Goal: Check status: Verify the current state of an ongoing process or item

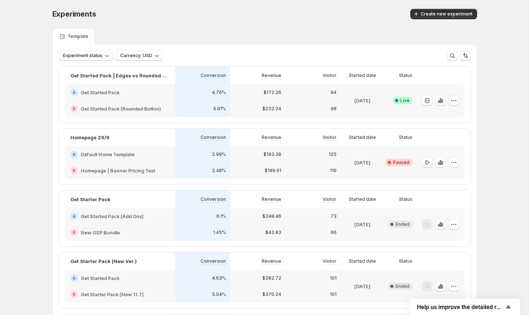
click at [328, 101] on div "98" at bounding box center [313, 109] width 55 height 16
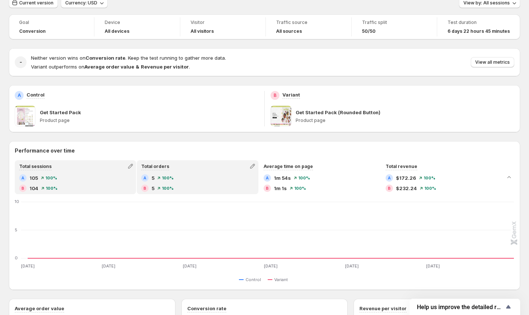
scroll to position [44, 0]
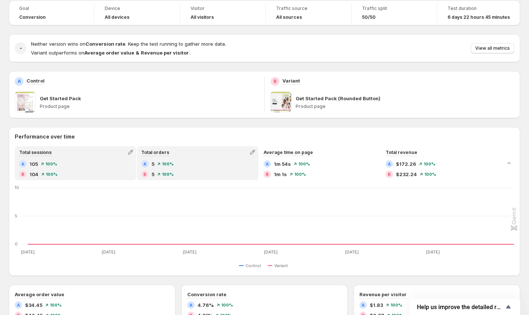
click at [207, 158] on div "Total orders A 5 100% B 5 100%" at bounding box center [198, 163] width 120 height 32
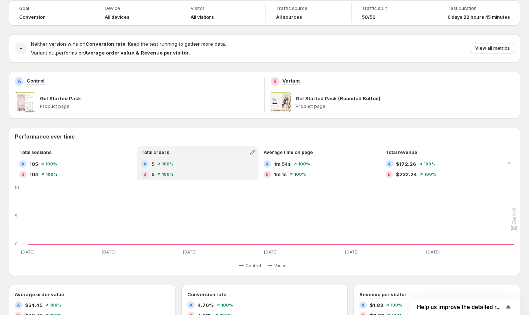
click at [310, 164] on span "100%" at bounding box center [304, 164] width 12 height 4
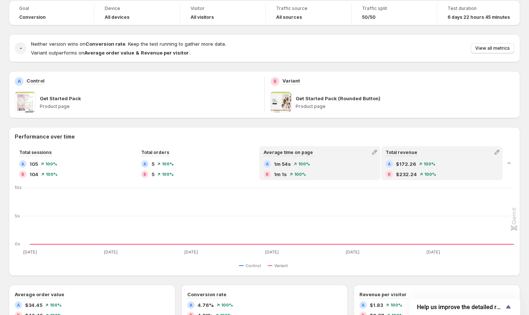
click at [390, 166] on div "A" at bounding box center [389, 163] width 7 height 7
click at [297, 169] on div "A 1m 54s 100% B 1m 1s 100%" at bounding box center [320, 169] width 112 height 18
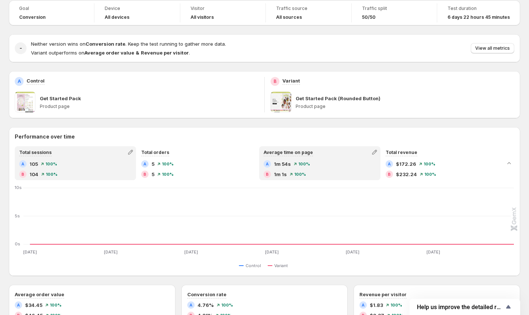
click at [99, 170] on div "A 105 100% B 104 100%" at bounding box center [75, 169] width 112 height 18
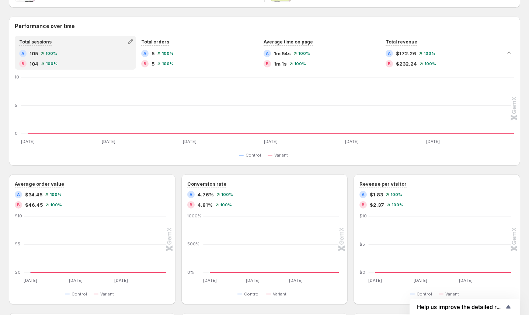
scroll to position [169, 0]
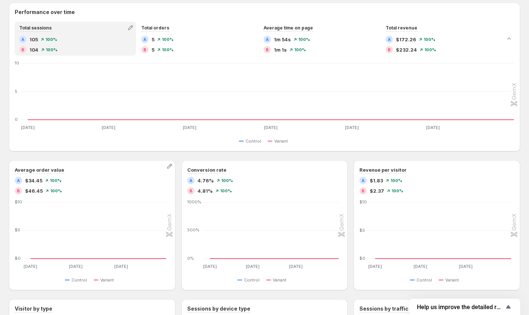
click at [66, 190] on div "B $46.45 100%" at bounding box center [92, 190] width 155 height 7
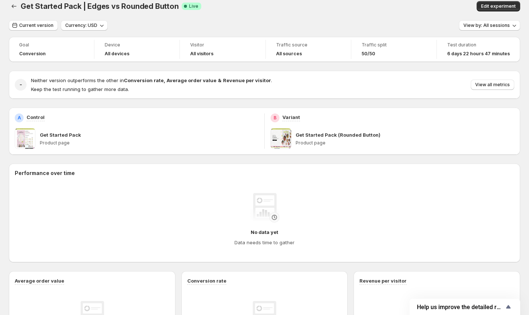
scroll to position [25, 0]
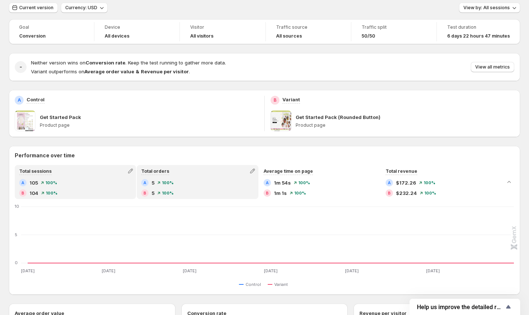
click at [172, 193] on span "100%" at bounding box center [168, 193] width 12 height 4
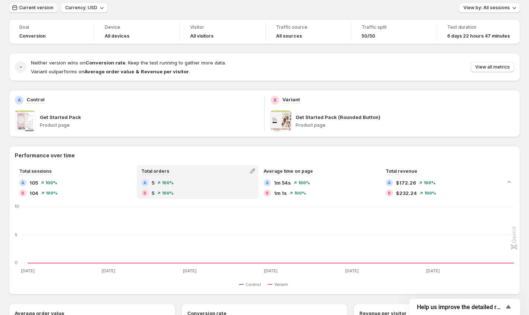
click at [30, 7] on span "Current version" at bounding box center [36, 8] width 34 height 6
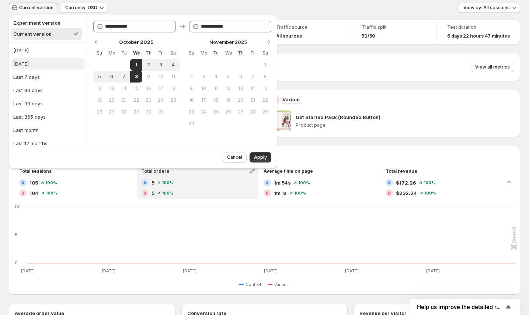
click at [47, 64] on button "Yesterday" at bounding box center [48, 64] width 74 height 12
type input "**********"
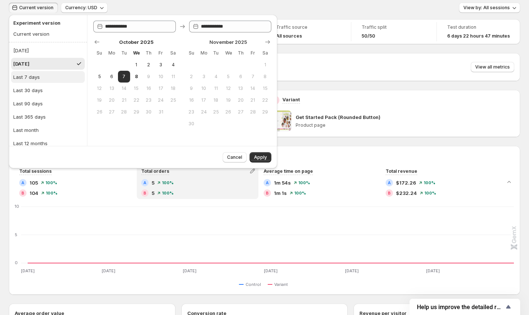
click at [45, 75] on button "Last 7 days" at bounding box center [48, 77] width 74 height 12
type input "**********"
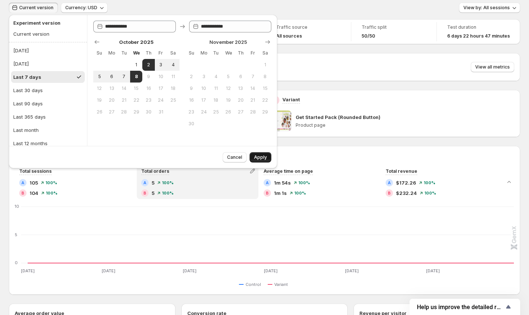
click at [261, 155] on span "Apply" at bounding box center [260, 158] width 13 height 6
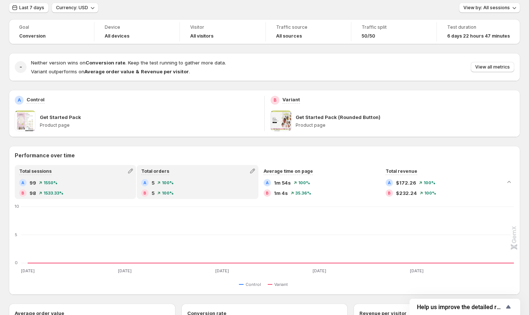
click at [71, 187] on div "A 99 1550% B 98 1533.33%" at bounding box center [75, 188] width 112 height 18
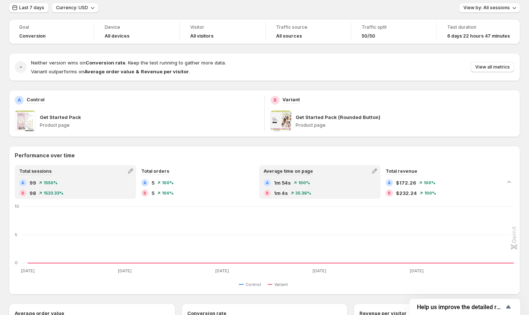
click at [313, 185] on div "A 1m 54s 100%" at bounding box center [320, 182] width 112 height 7
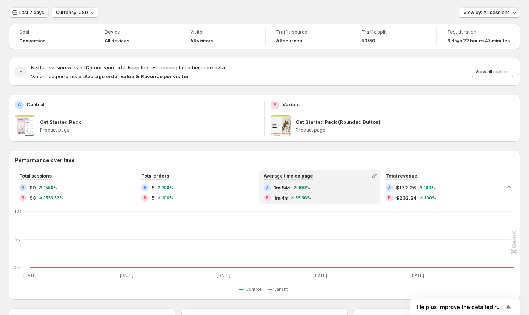
scroll to position [0, 0]
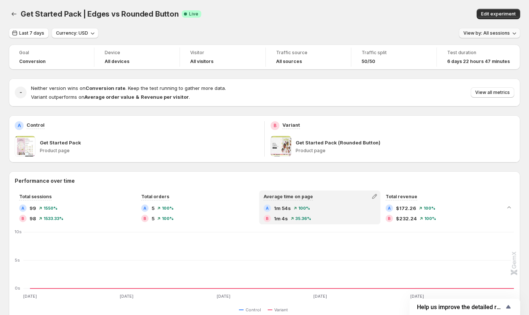
click at [501, 32] on span "View by: All sessions" at bounding box center [487, 33] width 46 height 6
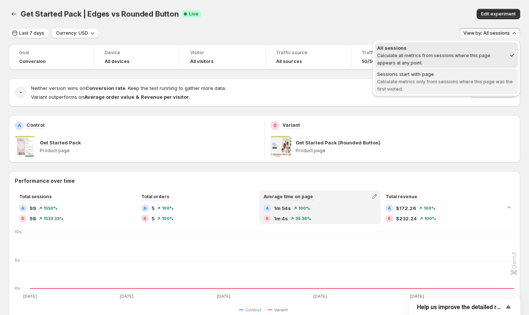
click at [412, 79] on span "Calculate metrics only from sessions where this page was the first visited." at bounding box center [445, 85] width 136 height 13
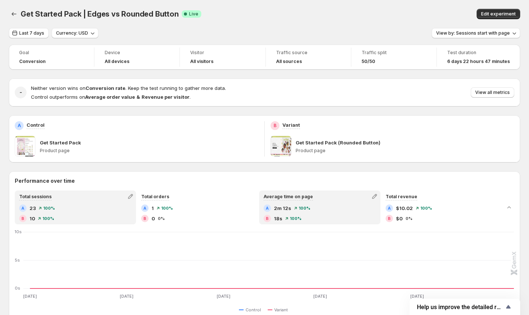
click at [73, 215] on div "B 10 100%" at bounding box center [75, 218] width 112 height 7
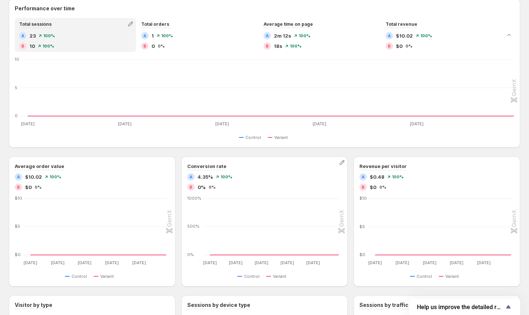
scroll to position [165, 0]
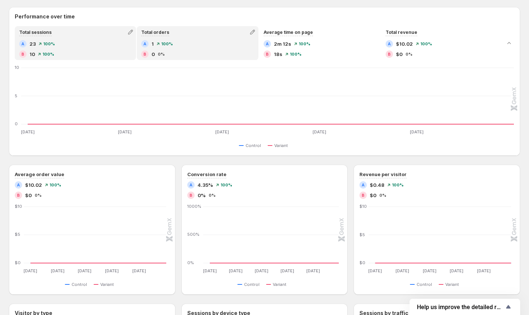
click at [175, 51] on div "B 0 0%" at bounding box center [197, 54] width 112 height 7
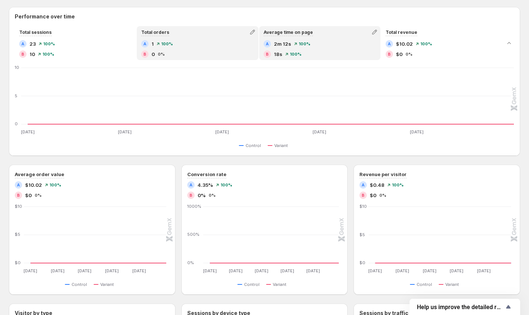
click at [302, 47] on div "A 2m 12s 100%" at bounding box center [320, 43] width 112 height 7
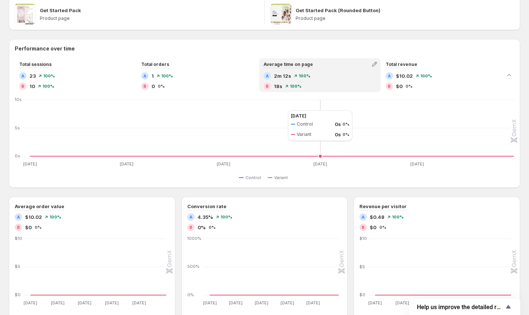
scroll to position [119, 0]
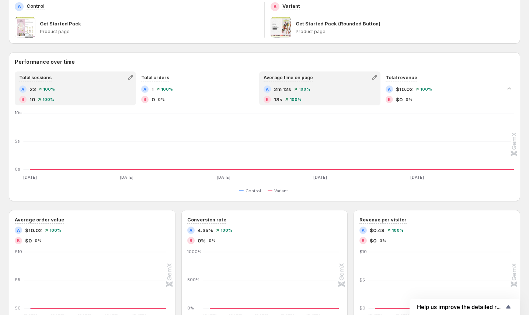
click at [87, 102] on div "B 10 100%" at bounding box center [75, 99] width 112 height 7
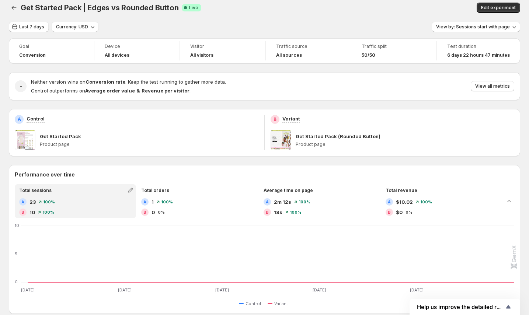
scroll to position [0, 0]
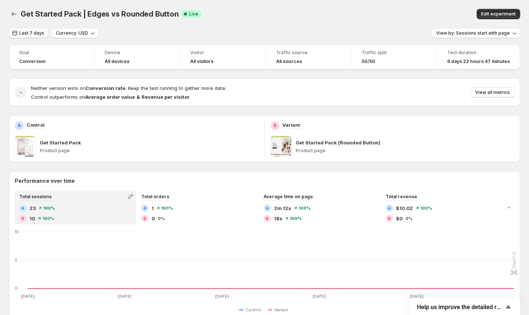
click at [30, 28] on button "Last 7 days" at bounding box center [29, 33] width 40 height 10
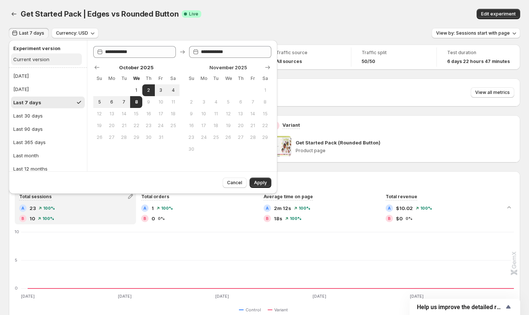
click at [35, 60] on div "Current version" at bounding box center [31, 59] width 36 height 7
type input "**********"
click at [269, 186] on button "Apply" at bounding box center [261, 183] width 22 height 10
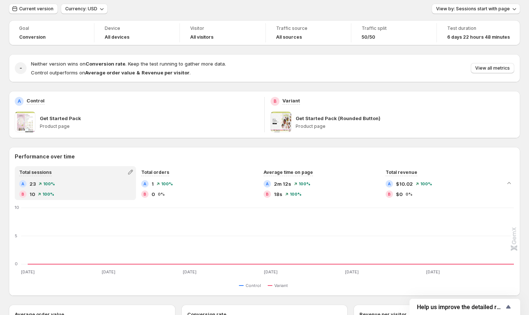
scroll to position [26, 0]
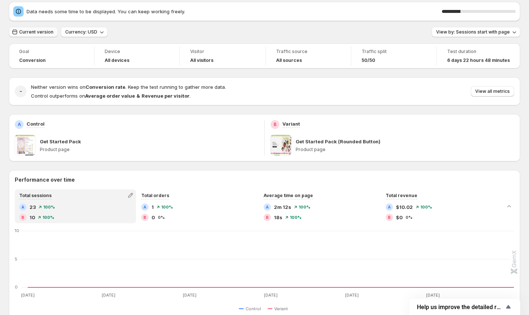
click at [39, 28] on button "Current version" at bounding box center [33, 32] width 49 height 10
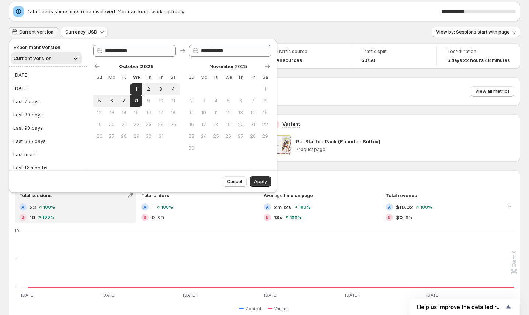
click at [353, 34] on div "Current version Currency: USD View by: Sessions start with page" at bounding box center [265, 32] width 512 height 11
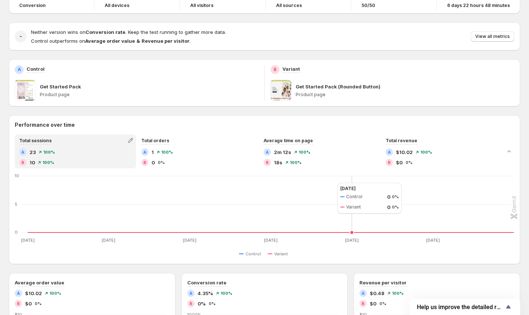
scroll to position [0, 0]
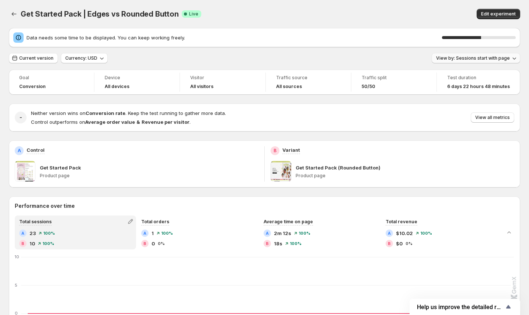
click at [487, 57] on span "View by: Sessions start with page" at bounding box center [473, 58] width 74 height 6
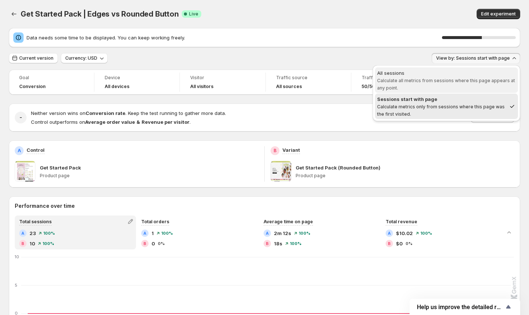
click at [418, 82] on span "Calculate all metrics from sessions where this page appears at any point." at bounding box center [446, 84] width 138 height 13
